Goal: Task Accomplishment & Management: Manage account settings

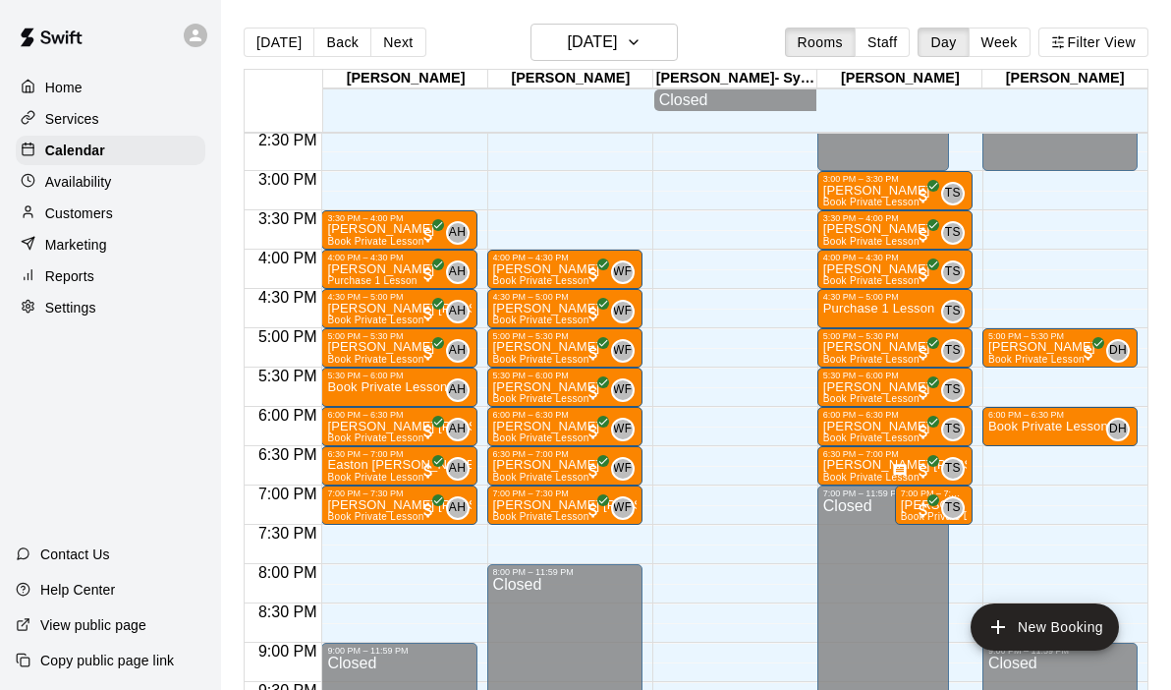
scroll to position [1145, 0]
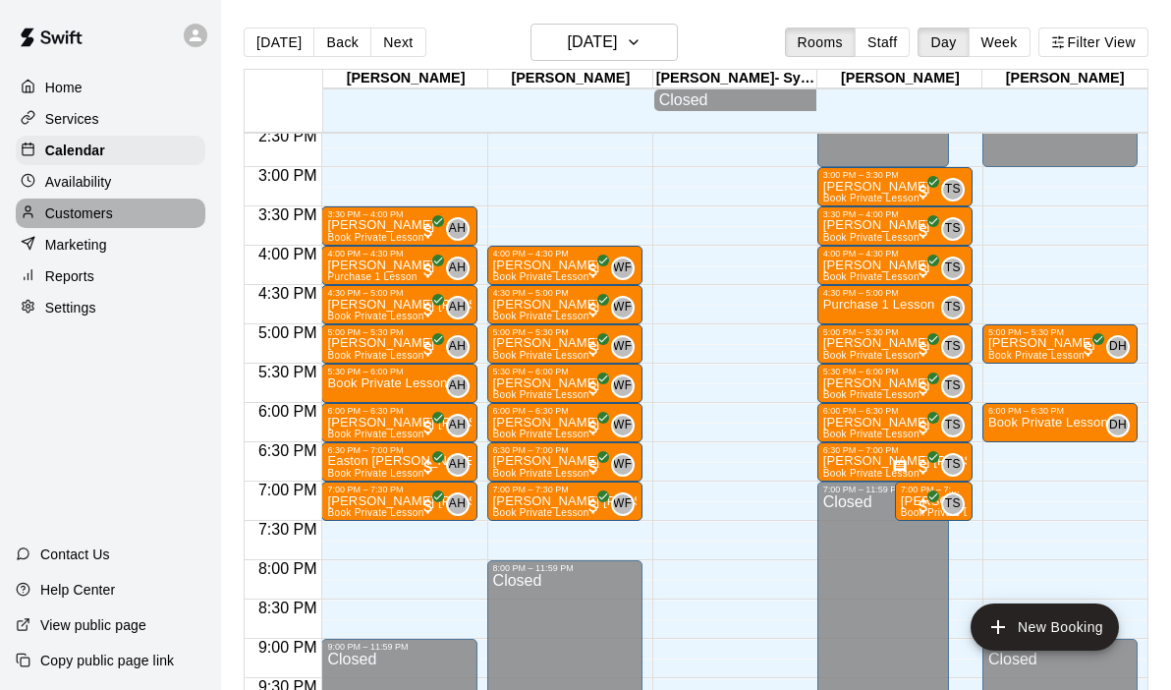
click at [84, 220] on p "Customers" at bounding box center [79, 213] width 68 height 20
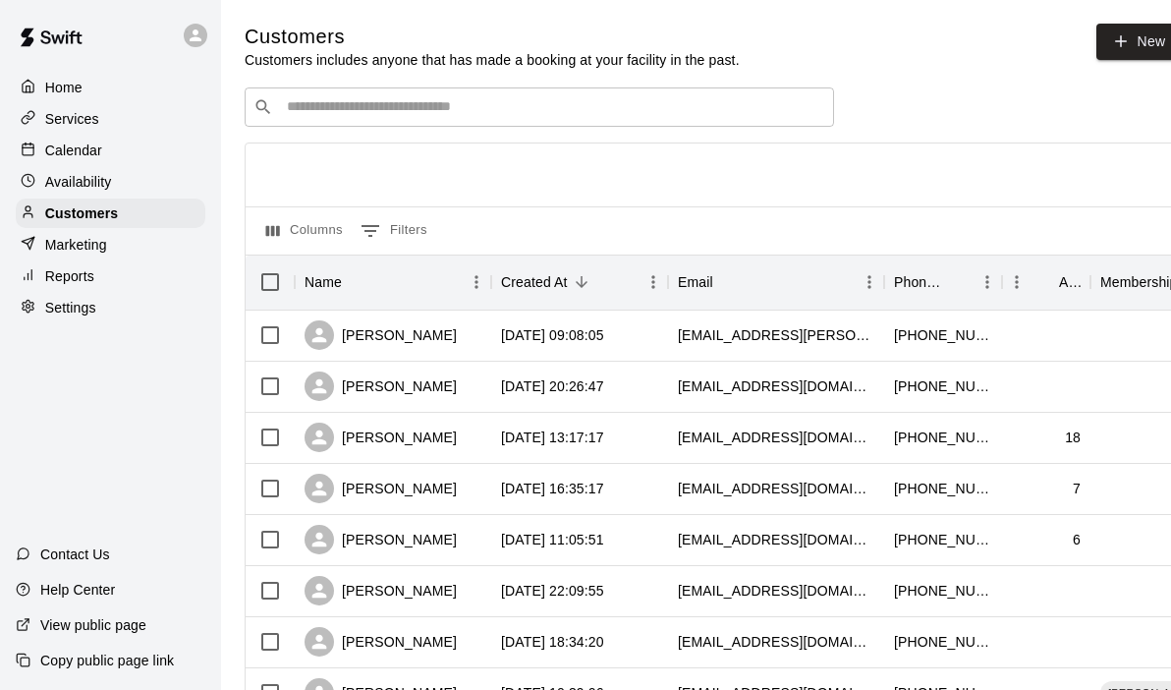
click at [427, 102] on input "Search customers by name or email" at bounding box center [553, 107] width 544 height 20
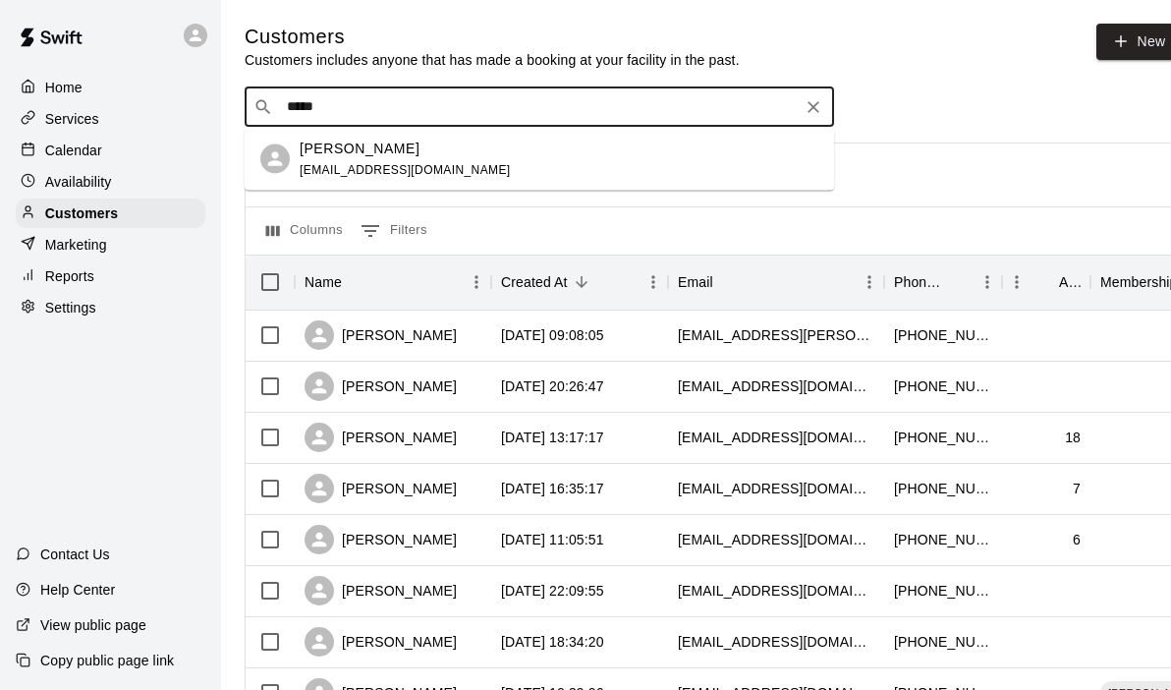
type input "******"
click at [438, 167] on div "[PERSON_NAME] [EMAIL_ADDRESS][DOMAIN_NAME]" at bounding box center [559, 159] width 519 height 42
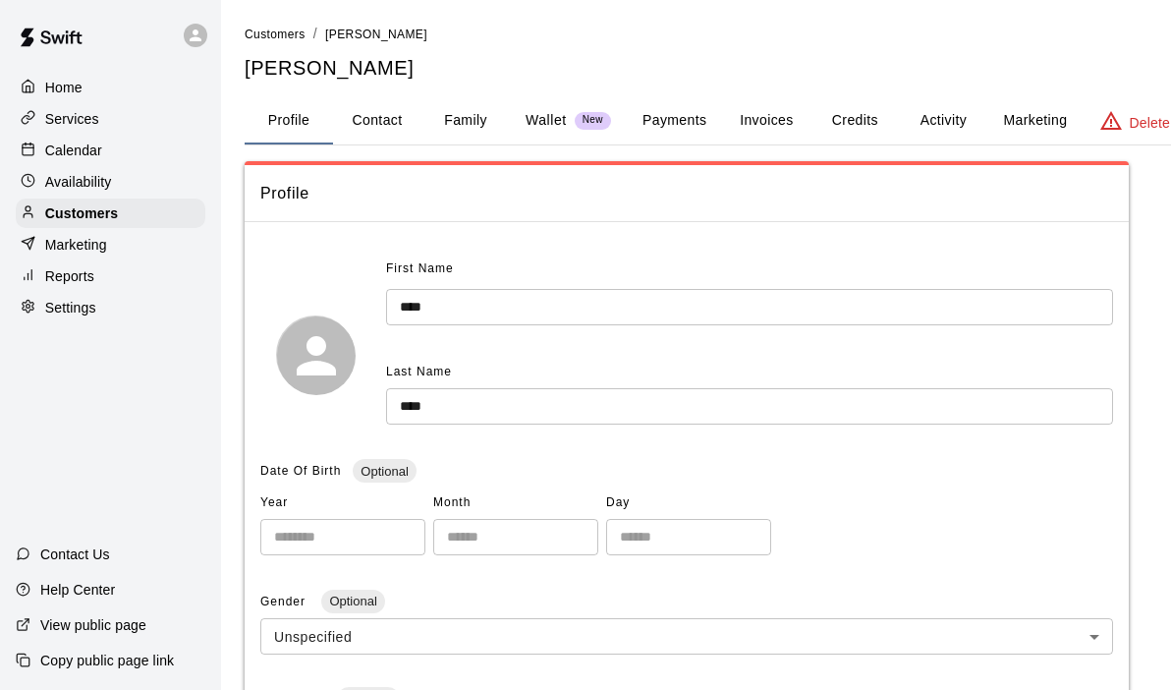
click at [943, 116] on button "Activity" at bounding box center [943, 120] width 88 height 47
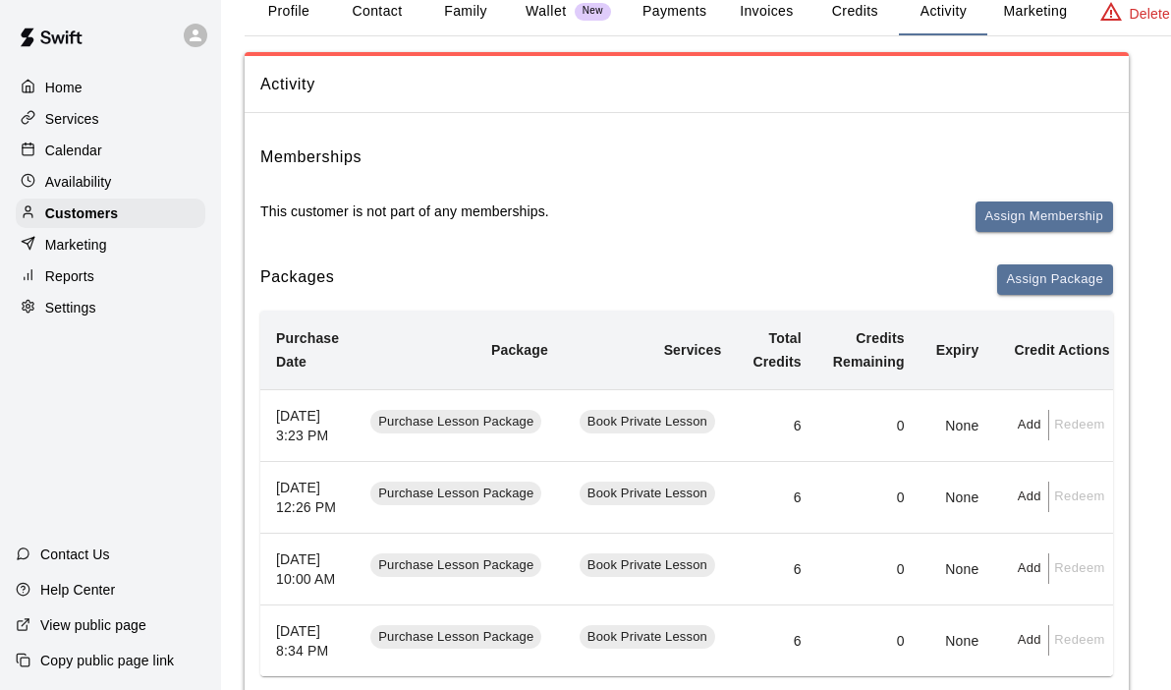
scroll to position [111, 0]
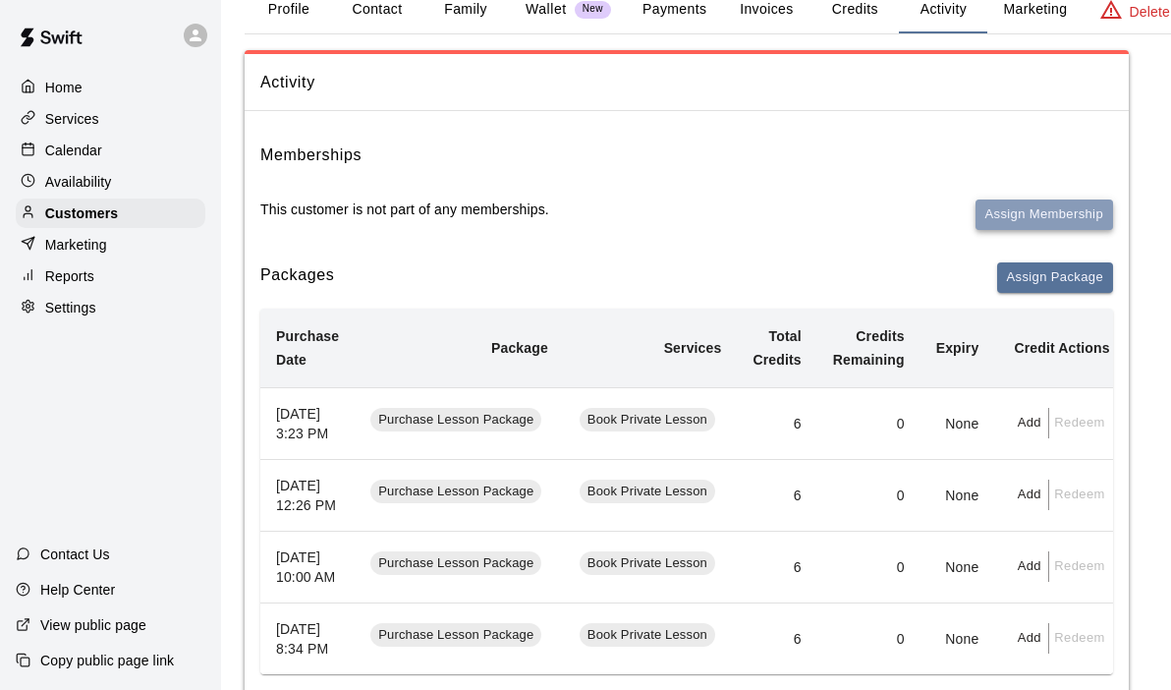
click at [1067, 213] on button "Assign Membership" at bounding box center [1044, 214] width 138 height 30
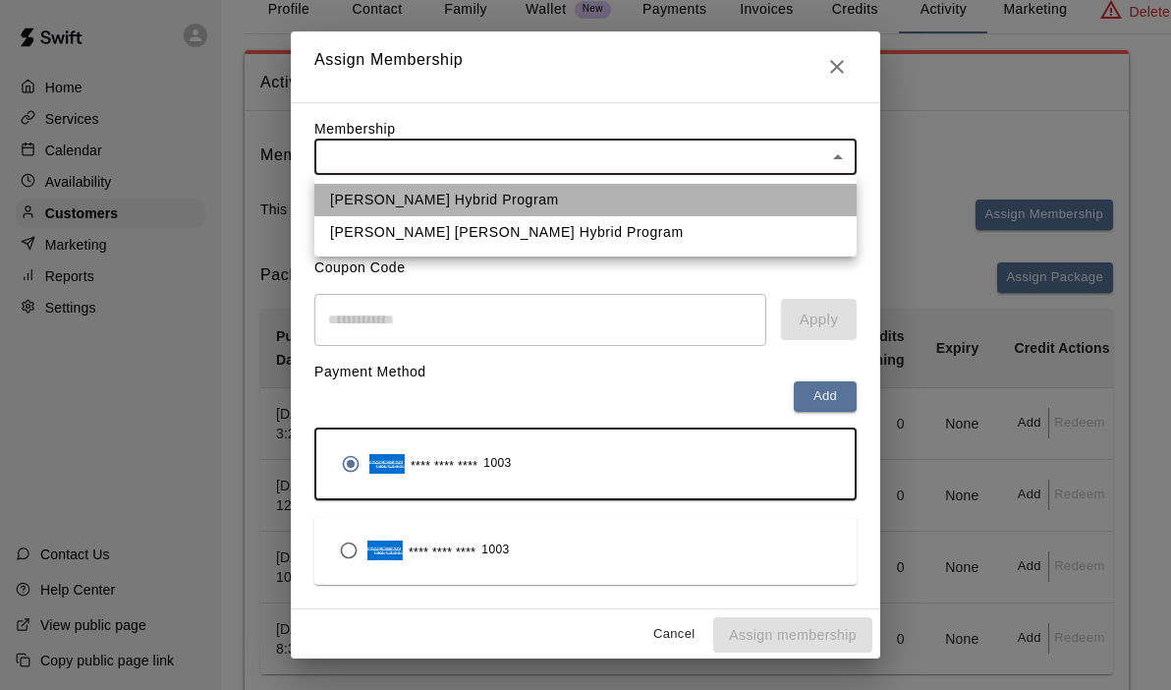
click at [500, 202] on li "[PERSON_NAME] Hybrid Program" at bounding box center [585, 200] width 542 height 32
type input "**********"
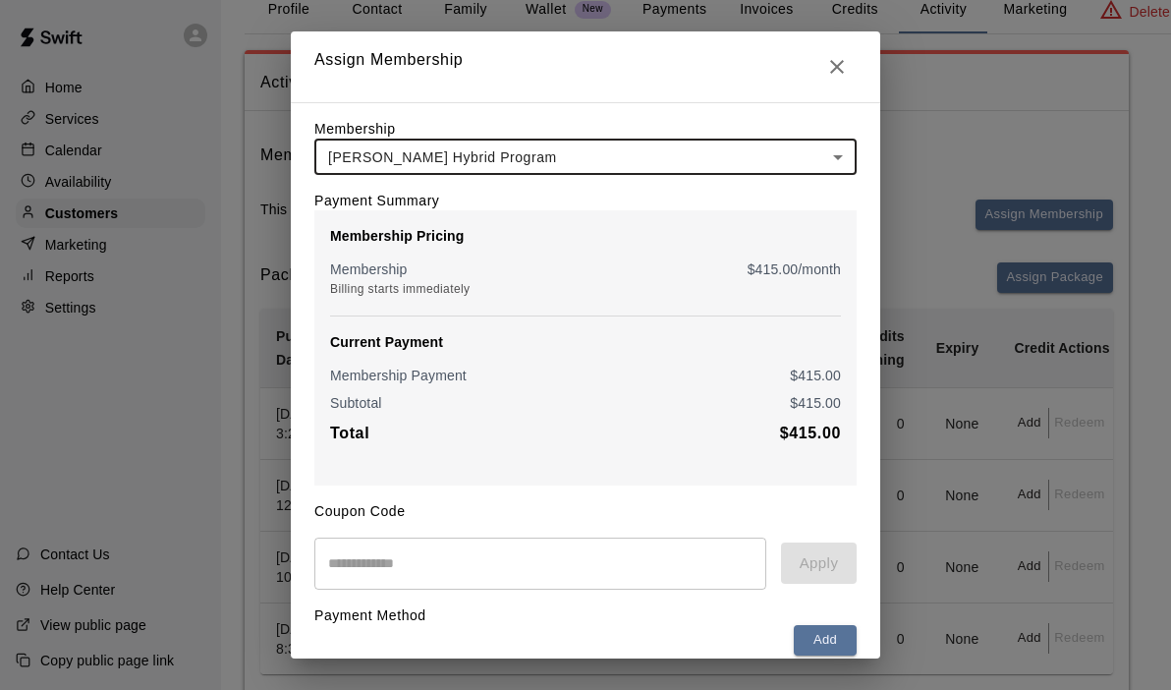
scroll to position [248, 0]
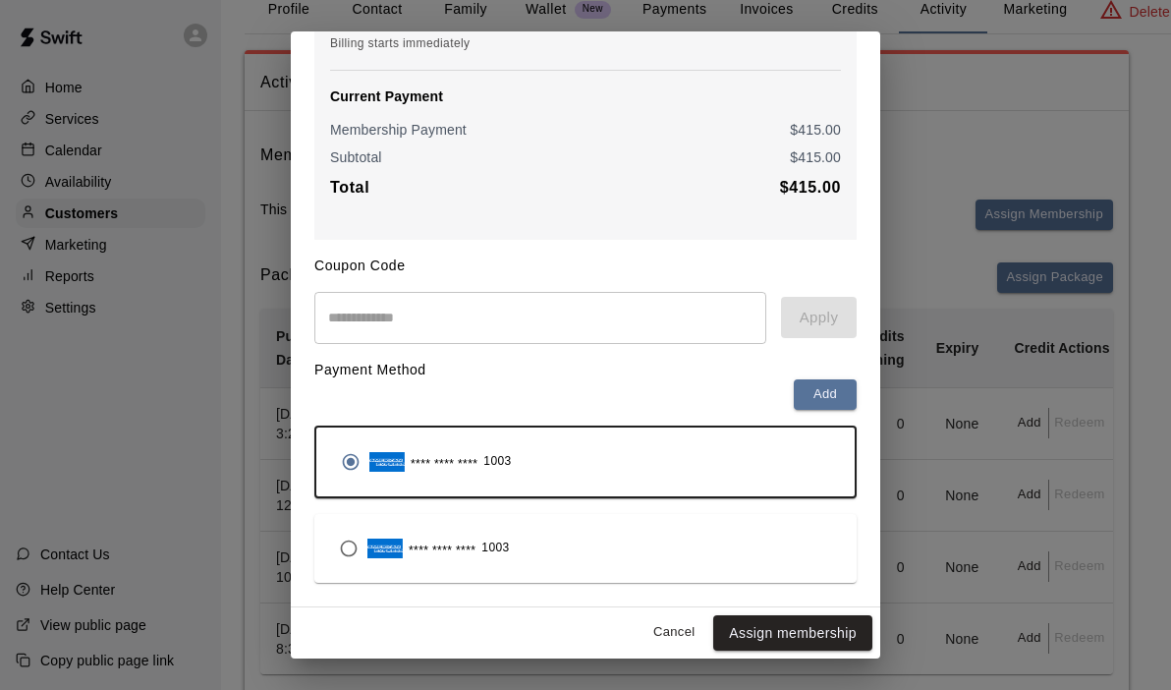
click at [671, 607] on div "Cancel Assign membership" at bounding box center [585, 633] width 589 height 52
click at [679, 626] on button "Cancel" at bounding box center [673, 632] width 63 height 30
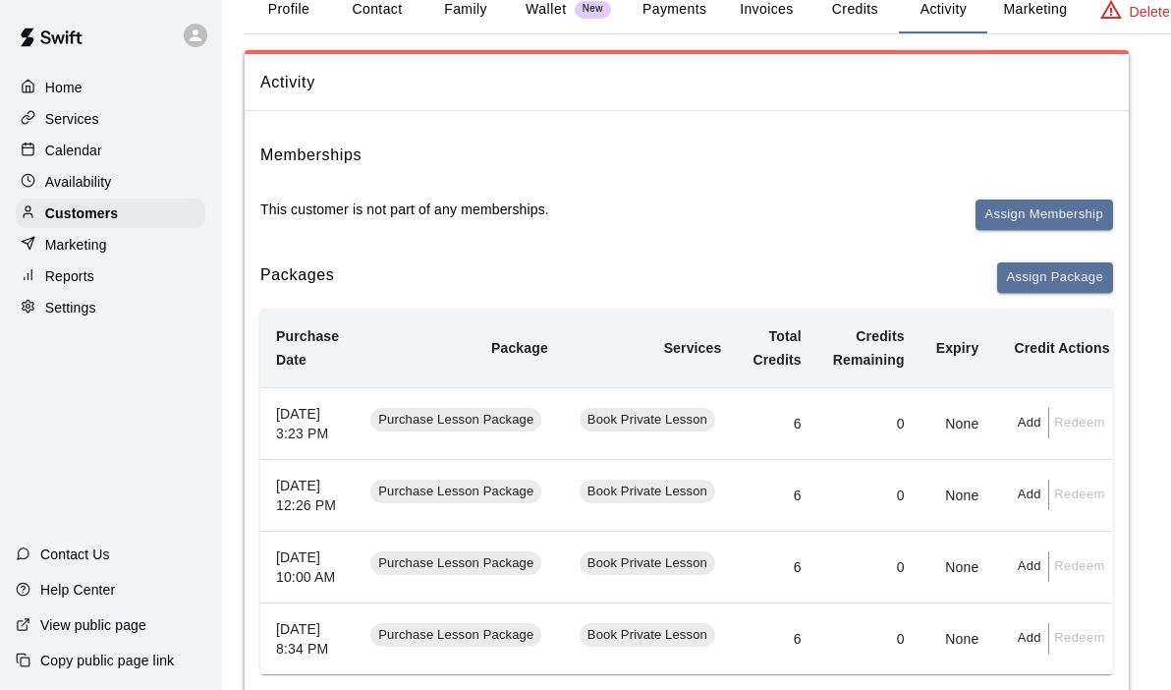
scroll to position [0, 0]
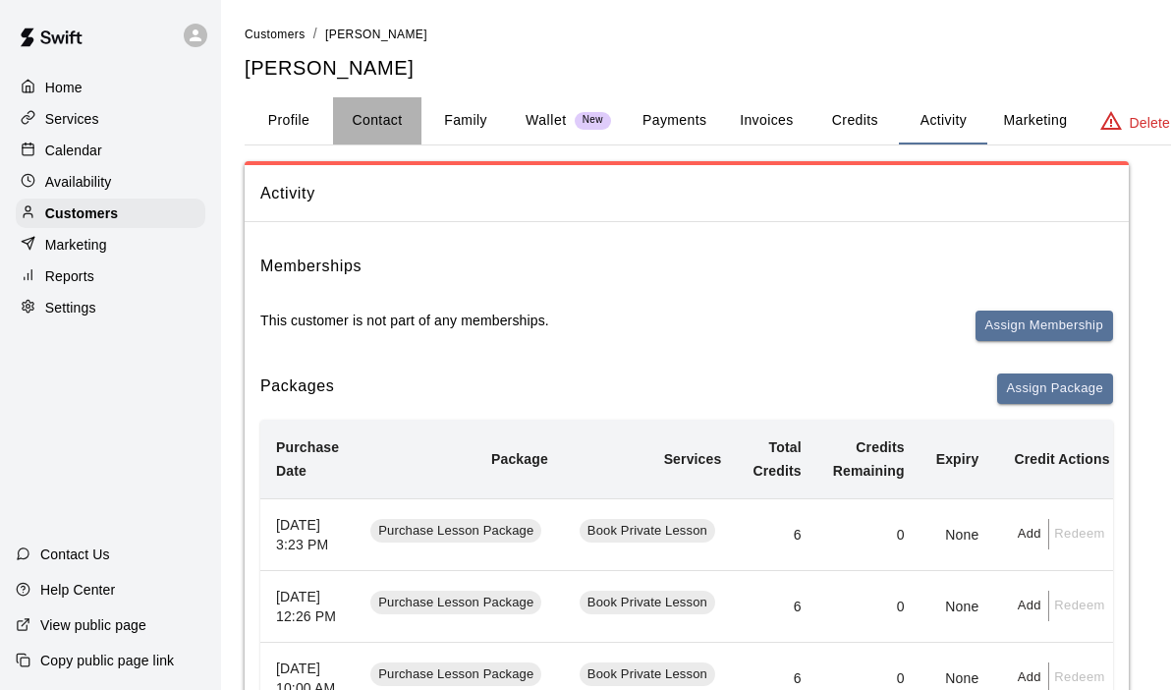
click at [380, 112] on button "Contact" at bounding box center [377, 120] width 88 height 47
select select "**"
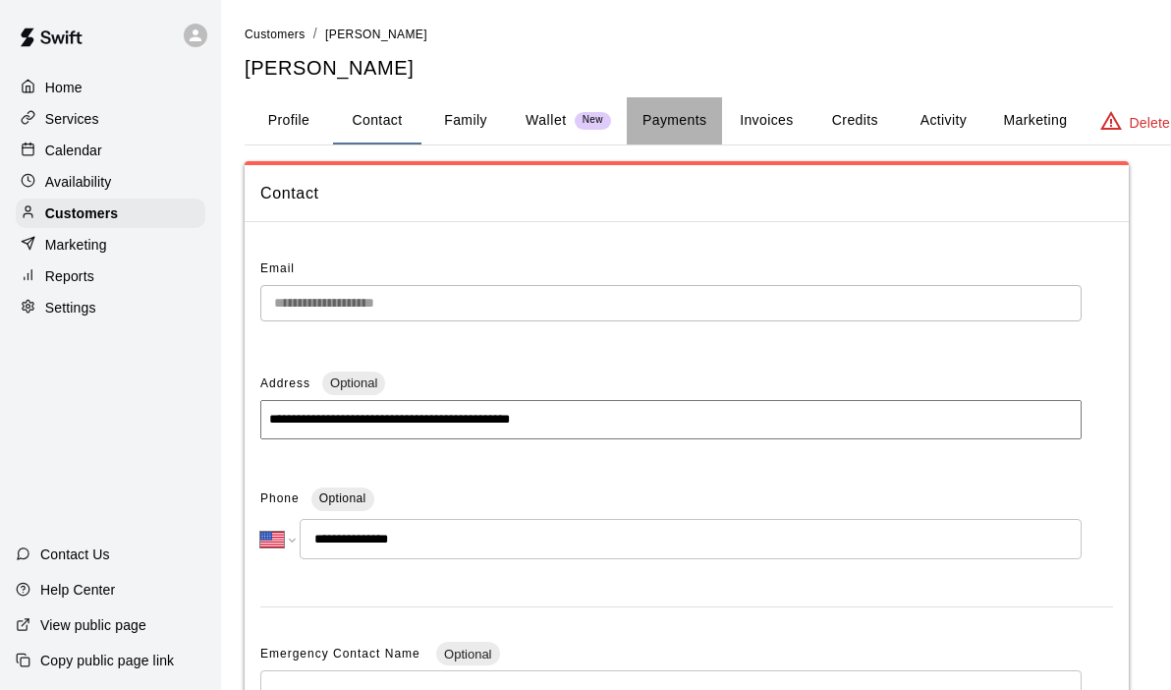
click at [687, 122] on button "Payments" at bounding box center [674, 120] width 95 height 47
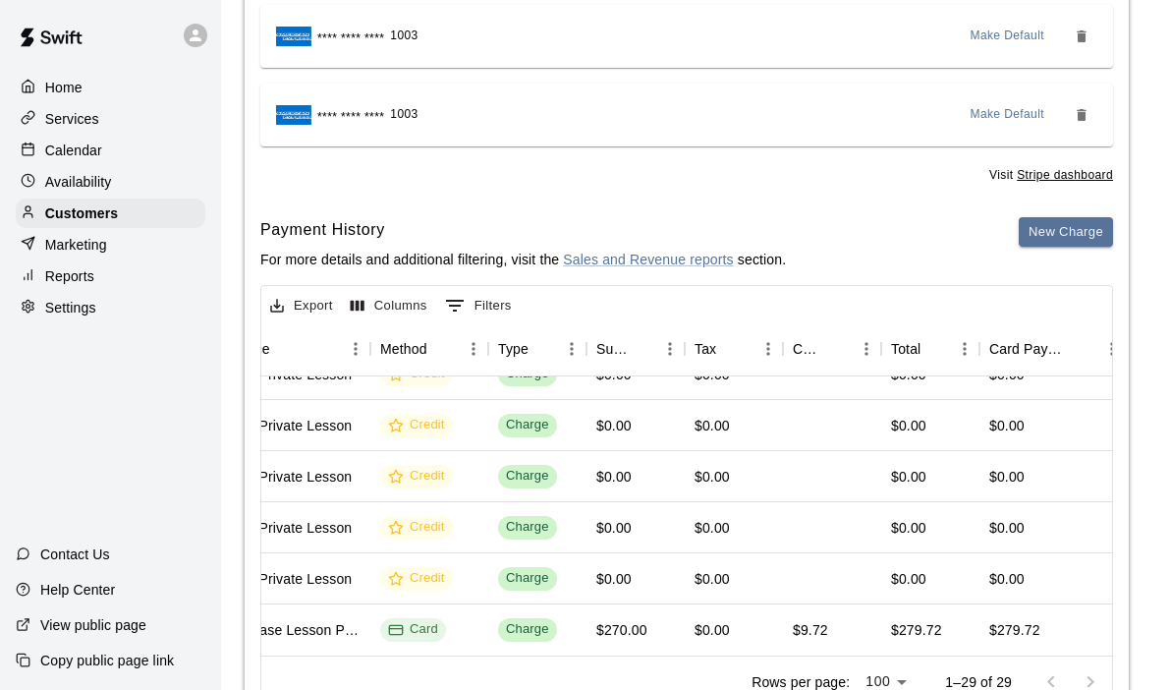
scroll to position [381, 0]
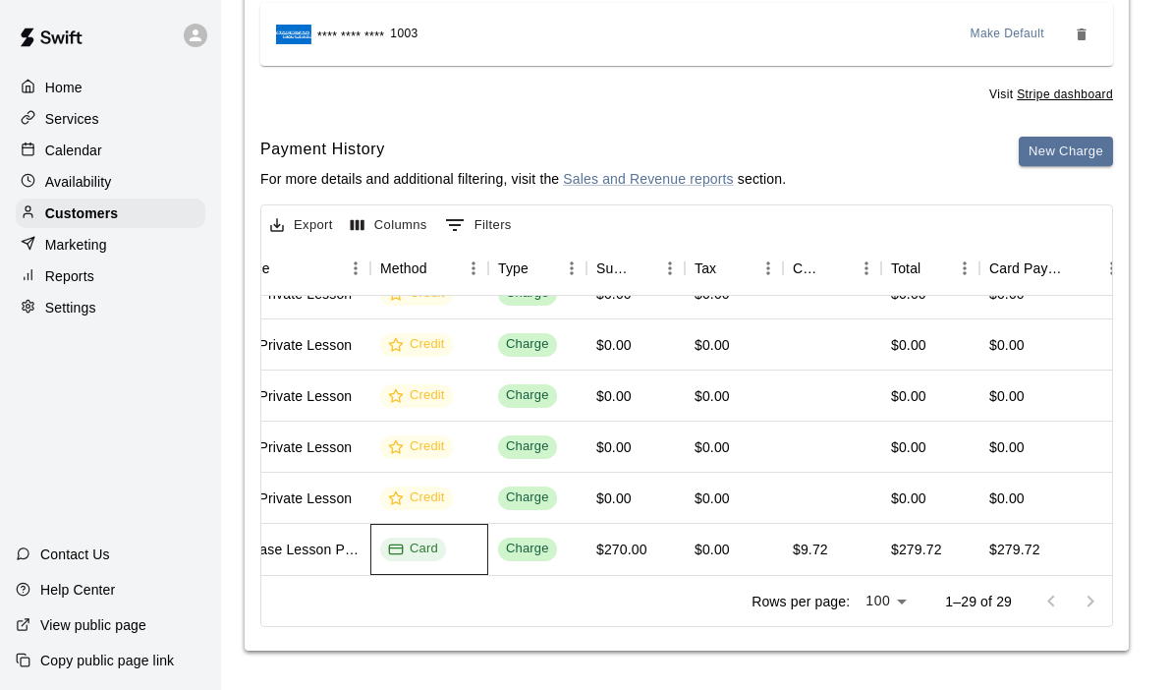
click at [400, 550] on icon at bounding box center [396, 549] width 16 height 16
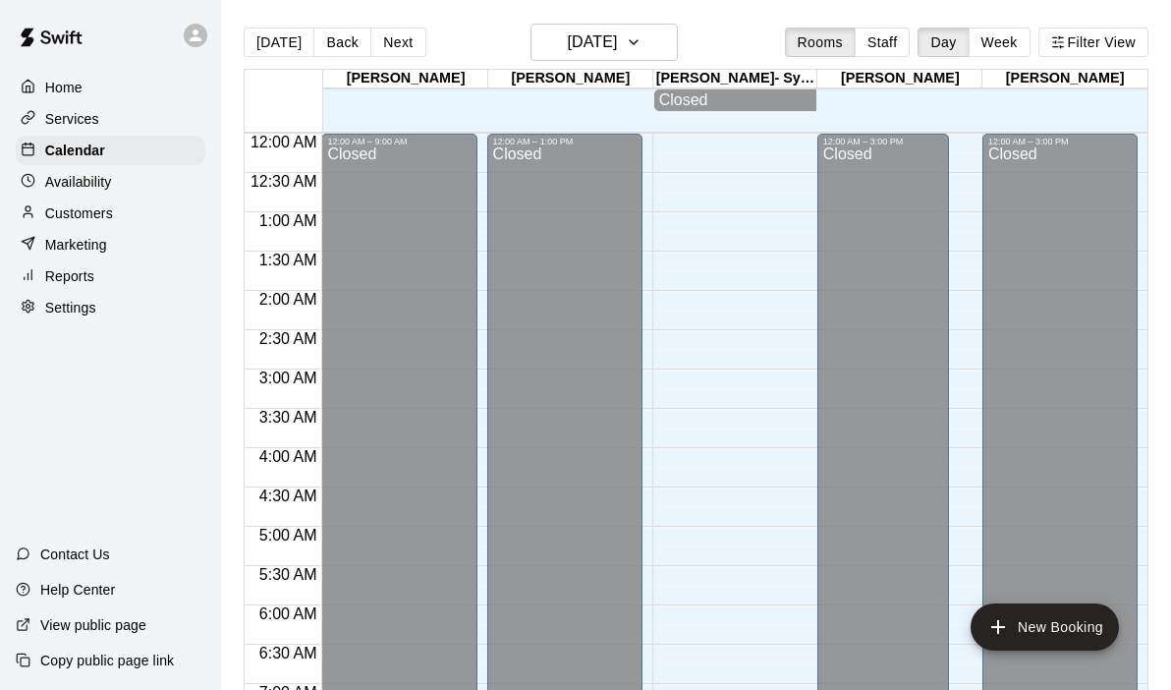
scroll to position [878, 0]
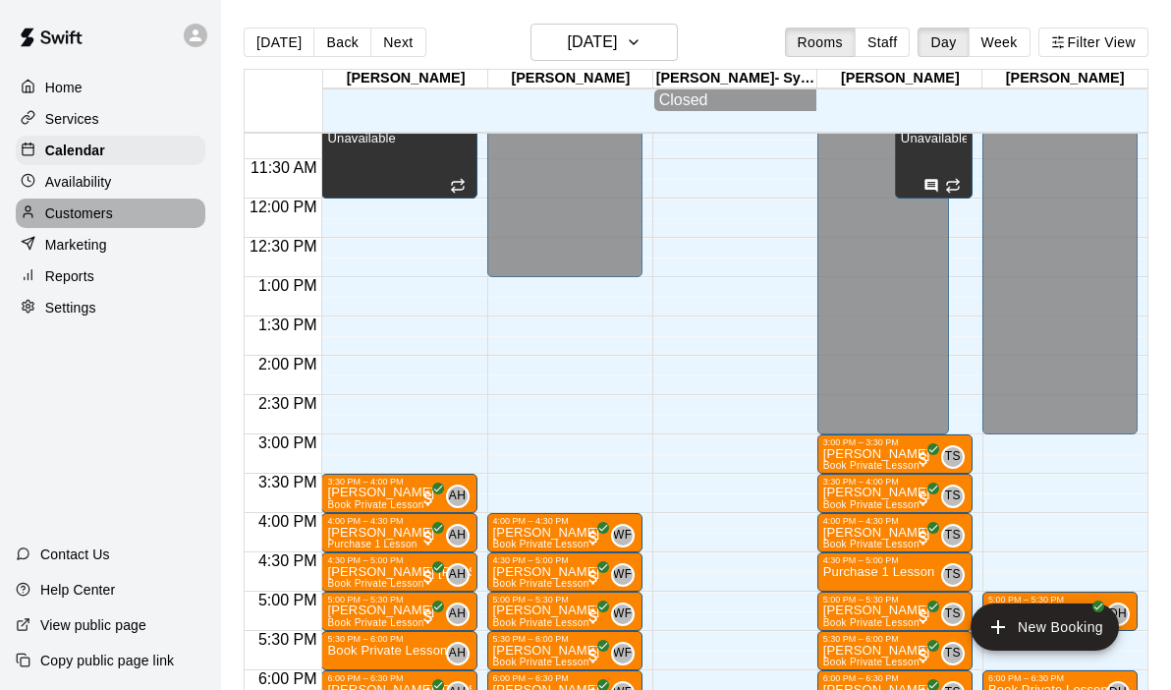
click at [114, 210] on div "Customers" at bounding box center [111, 212] width 190 height 29
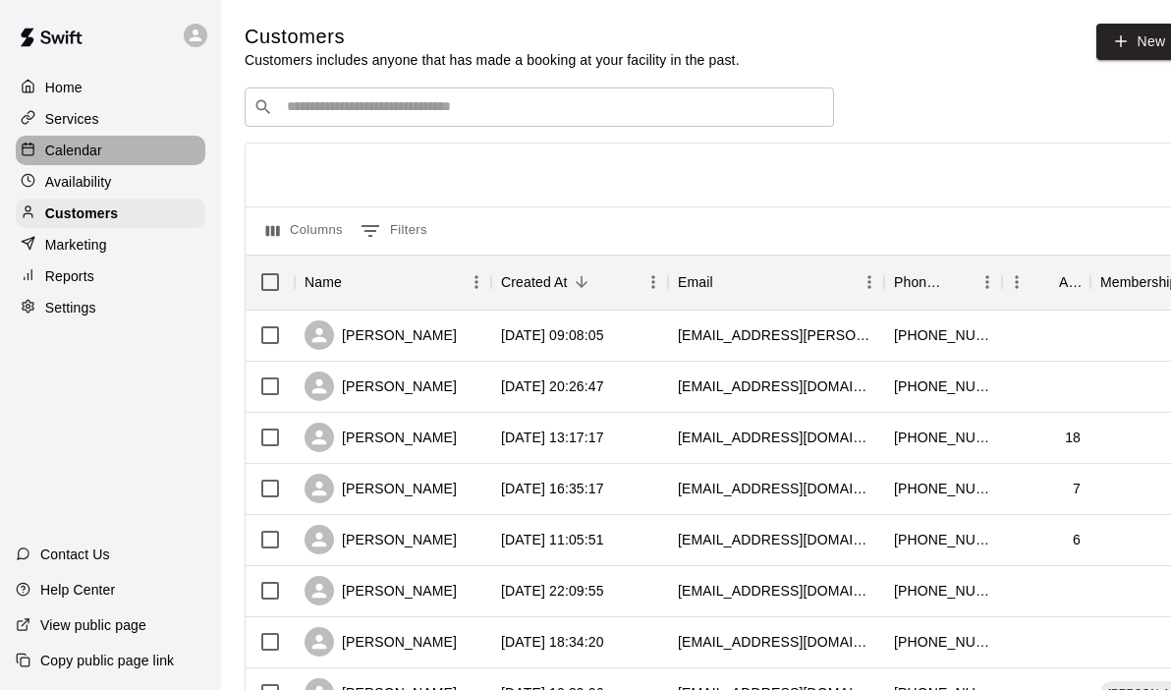
click at [84, 146] on p "Calendar" at bounding box center [73, 150] width 57 height 20
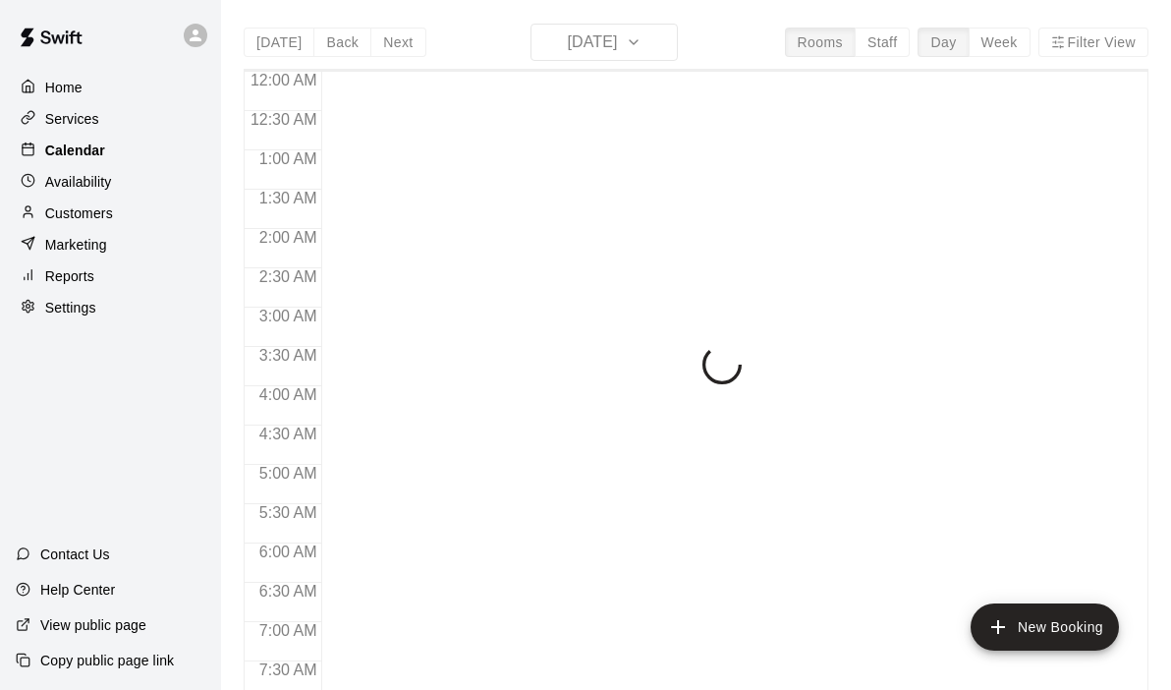
scroll to position [897, 0]
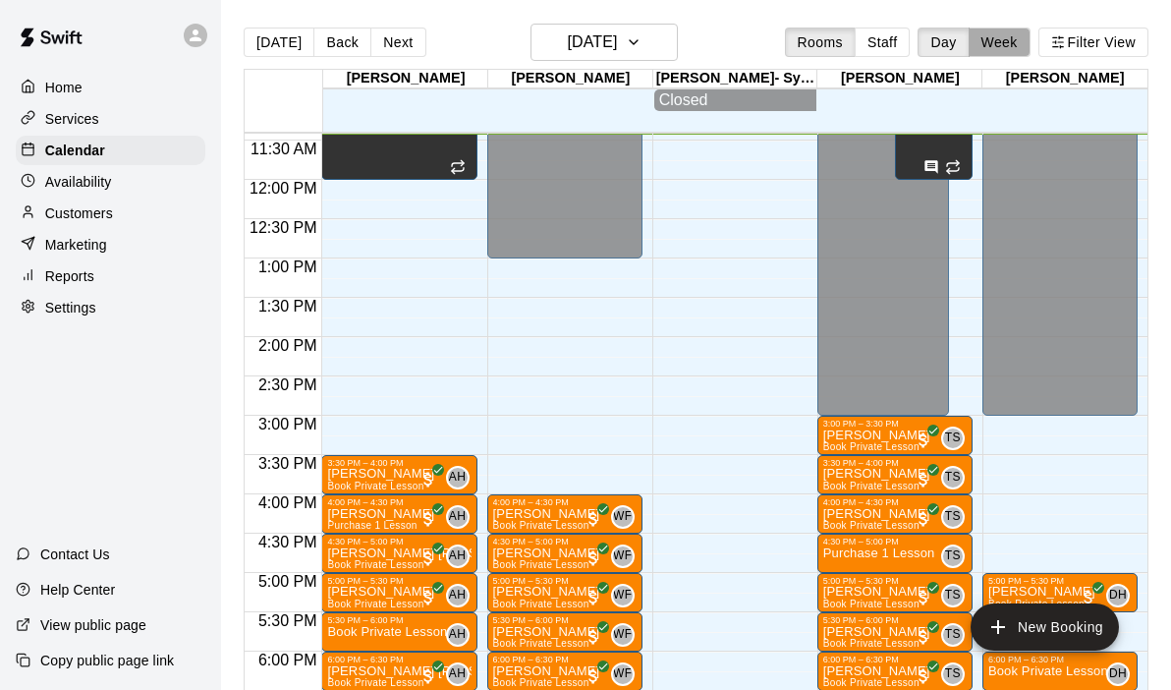
click at [1006, 41] on button "Week" at bounding box center [1000, 42] width 62 height 29
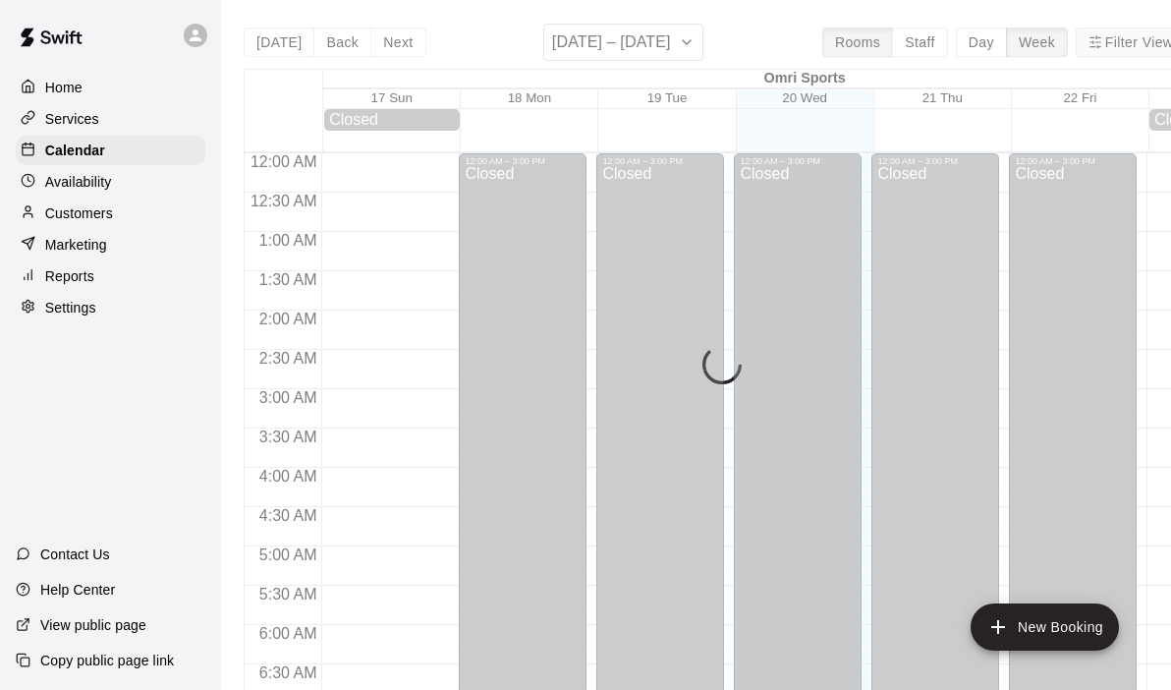
click at [1100, 38] on icon "button" at bounding box center [1095, 42] width 14 height 14
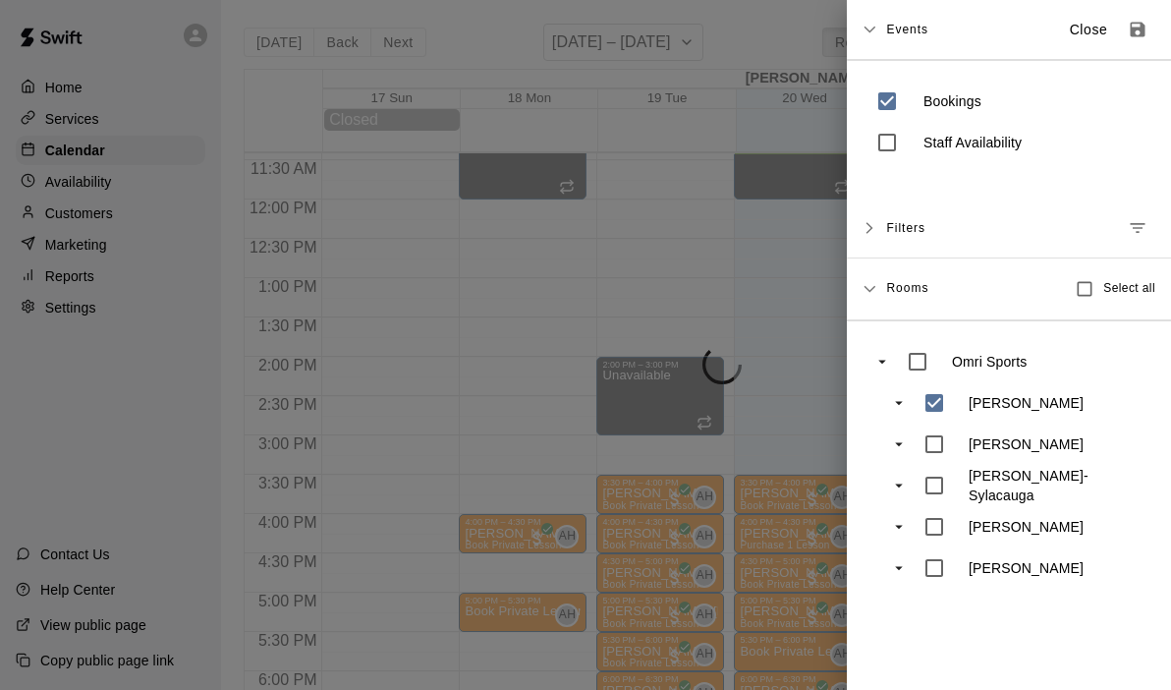
click at [740, 404] on div at bounding box center [585, 345] width 1171 height 690
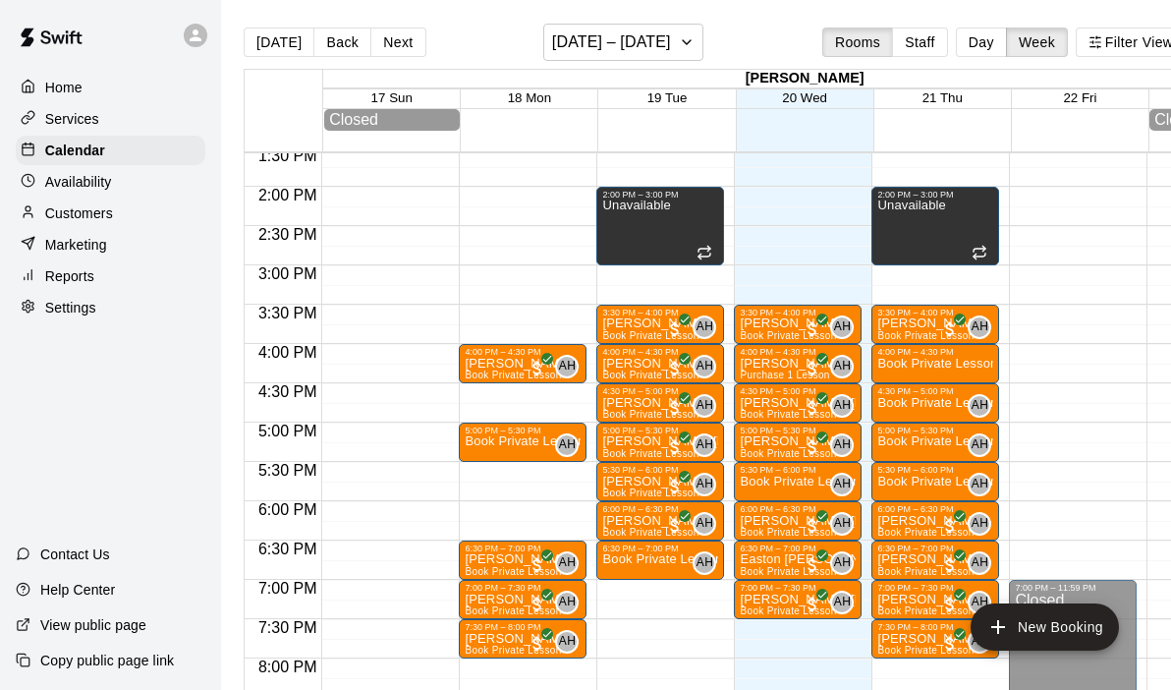
scroll to position [1069, 0]
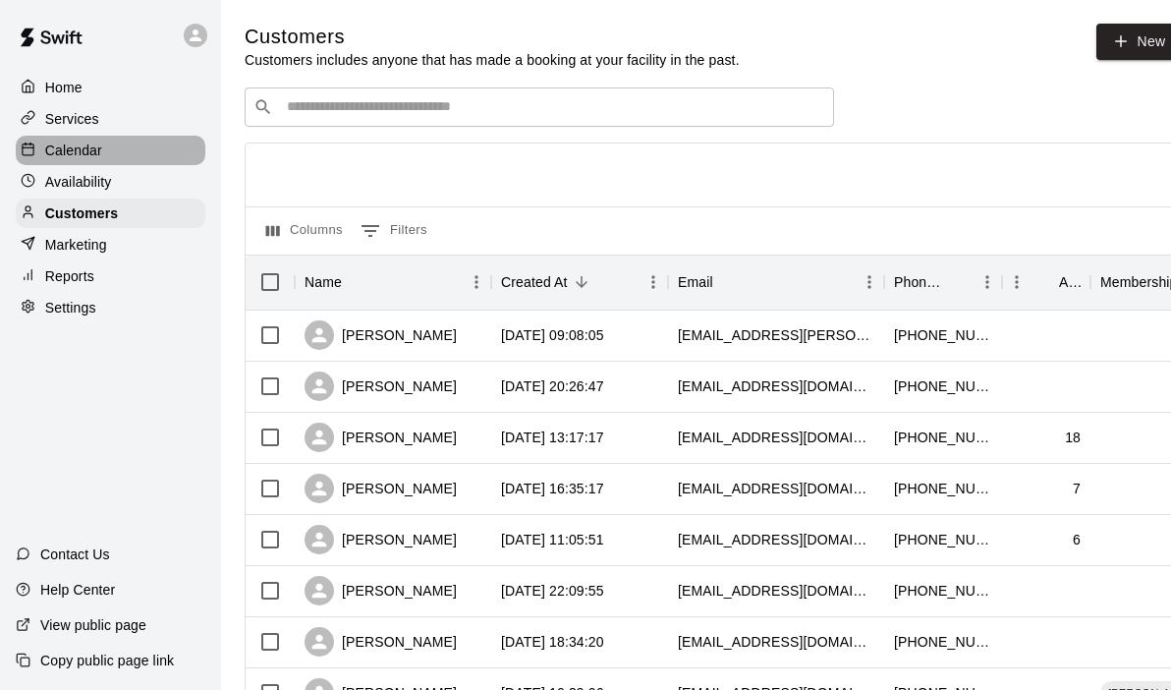
click at [99, 154] on p "Calendar" at bounding box center [73, 150] width 57 height 20
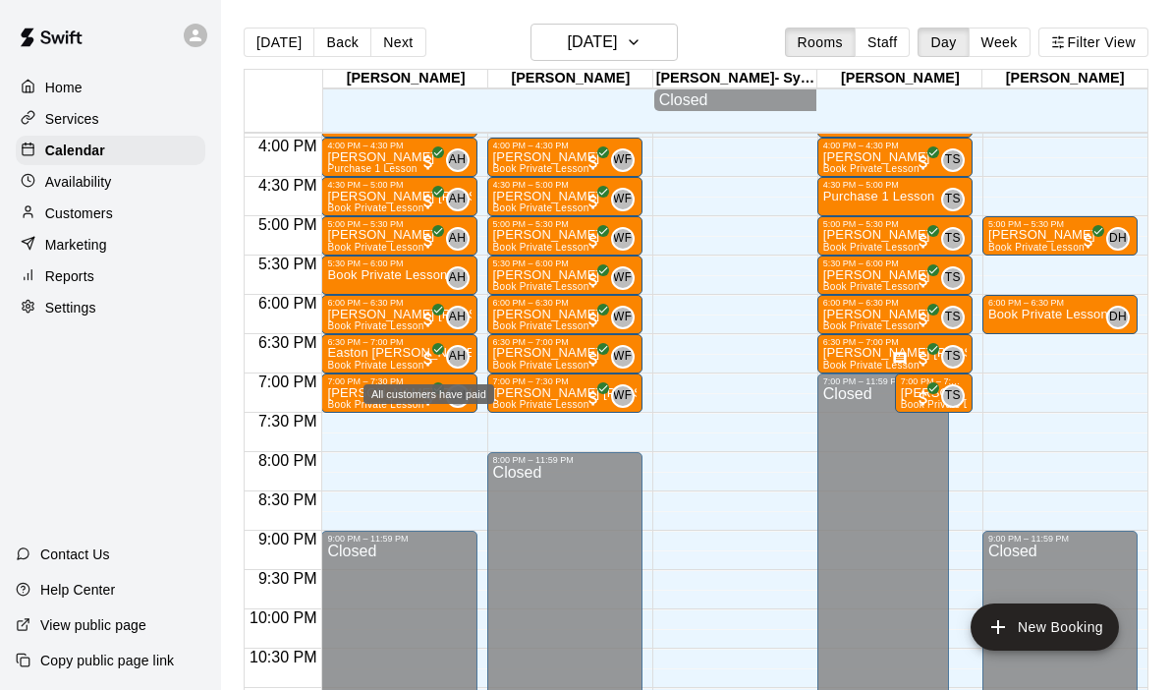
scroll to position [31, 0]
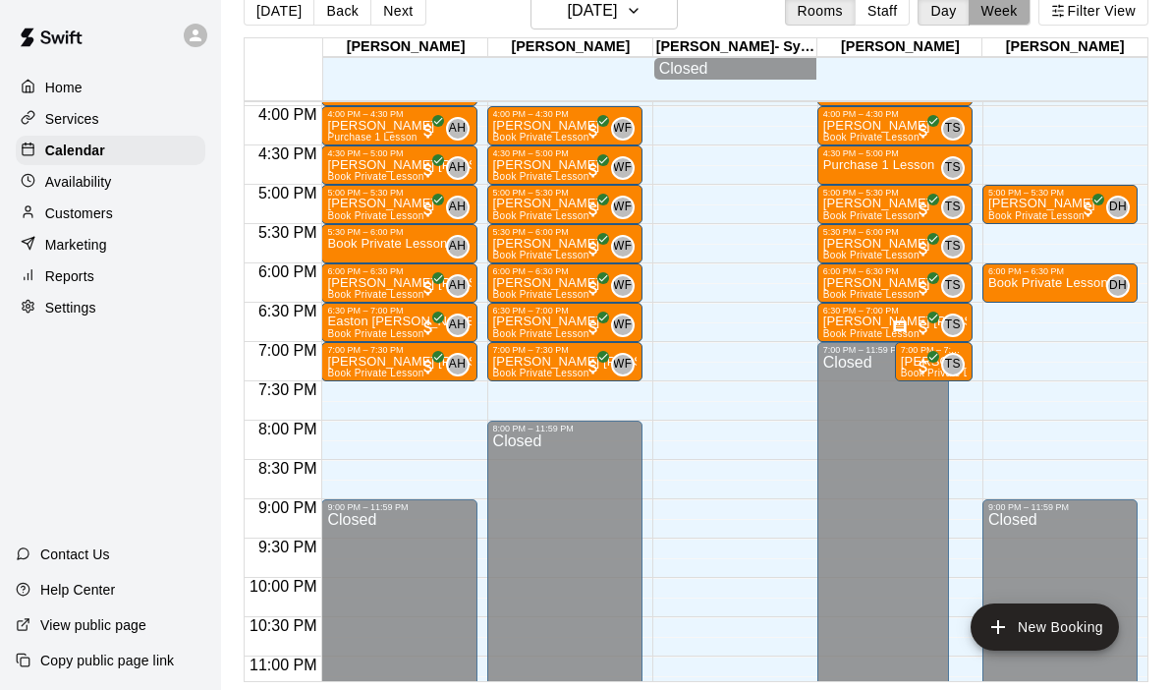
click at [1008, 15] on button "Week" at bounding box center [1000, 10] width 62 height 29
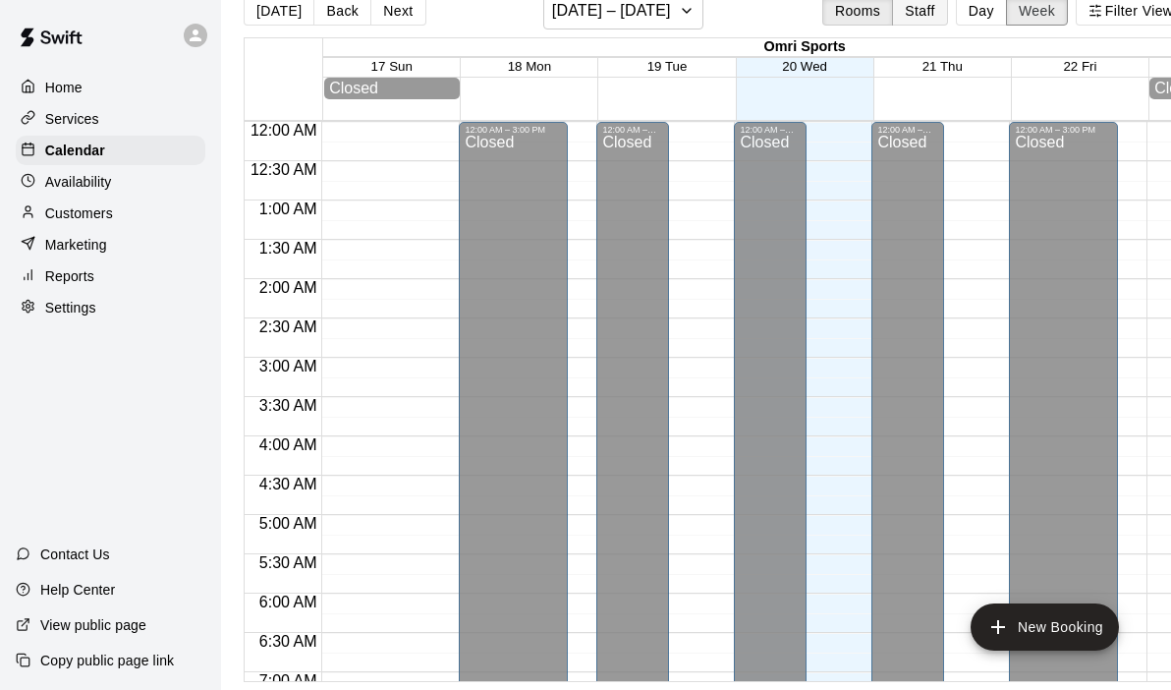
scroll to position [898, 0]
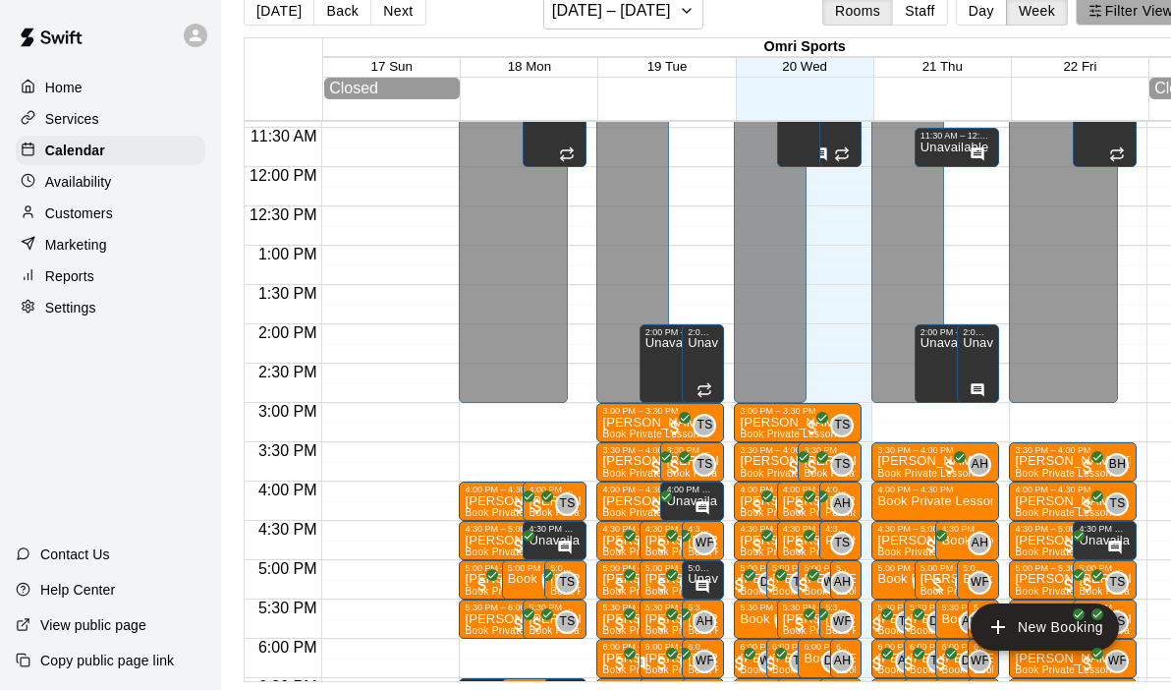
click at [1091, 18] on button "Filter View" at bounding box center [1131, 10] width 110 height 29
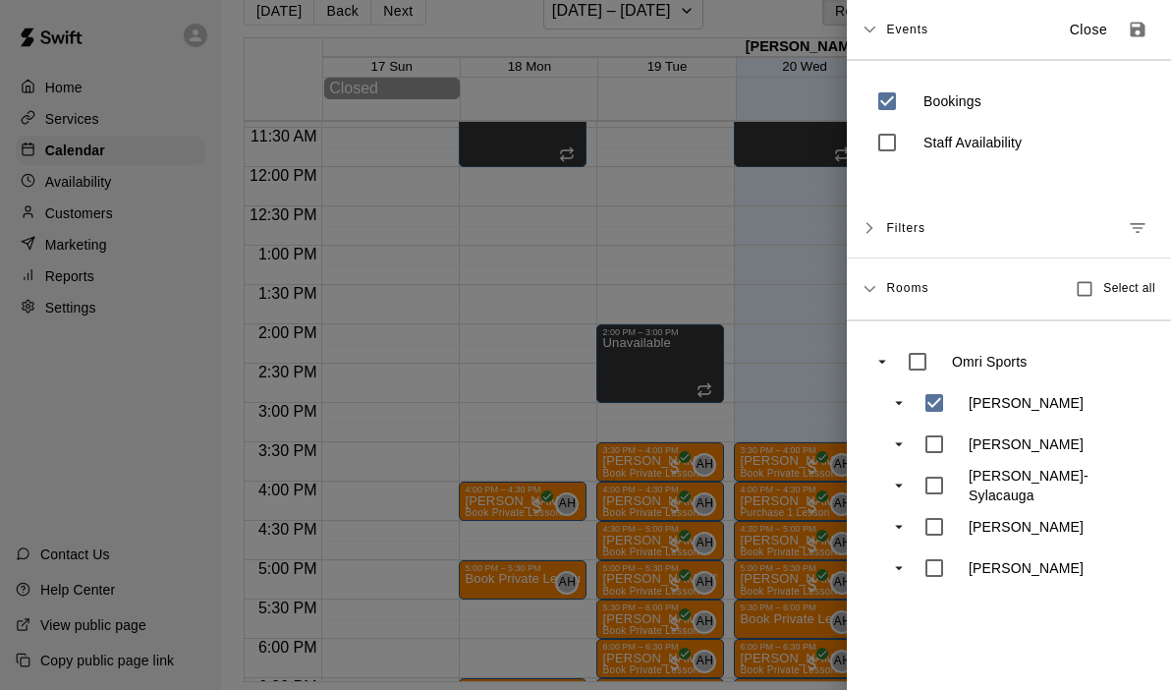
click at [841, 356] on div at bounding box center [585, 345] width 1171 height 690
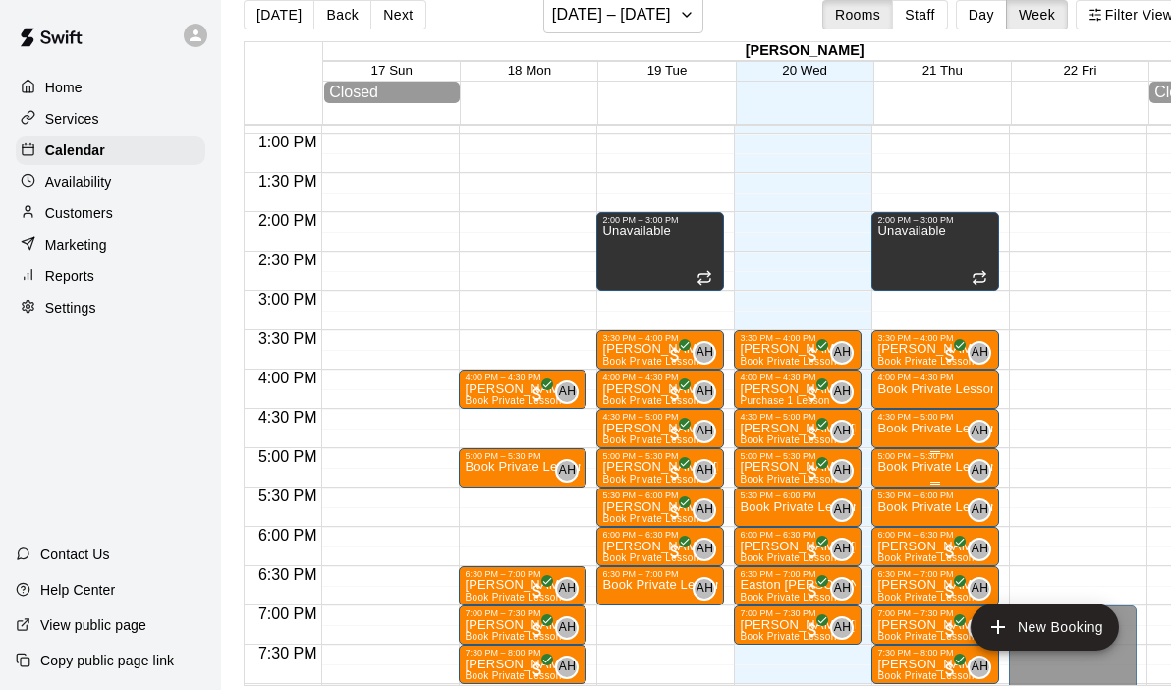
scroll to position [1046, 0]
